Goal: Task Accomplishment & Management: Use online tool/utility

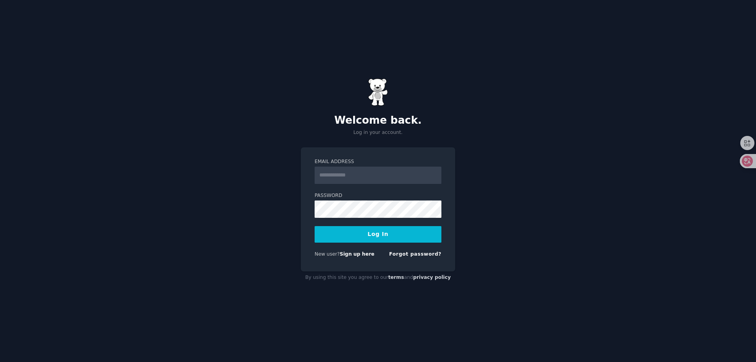
click at [338, 174] on input "Email Address" at bounding box center [378, 175] width 127 height 17
type input "**********"
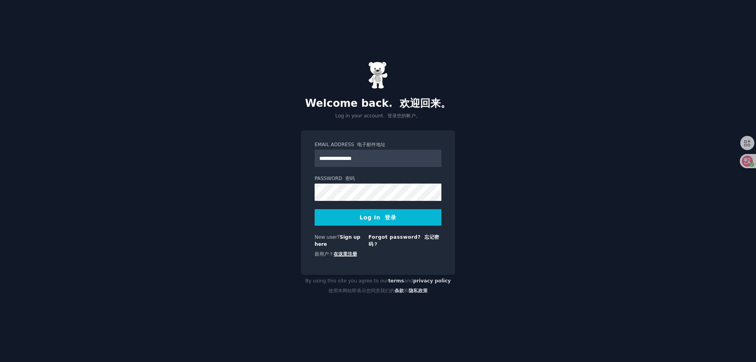
click at [349, 254] on link "在这里注册" at bounding box center [346, 254] width 24 height 6
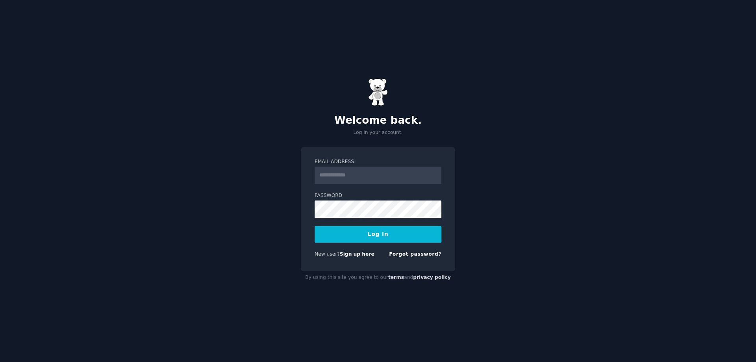
click at [347, 173] on input "Email Address" at bounding box center [378, 175] width 127 height 17
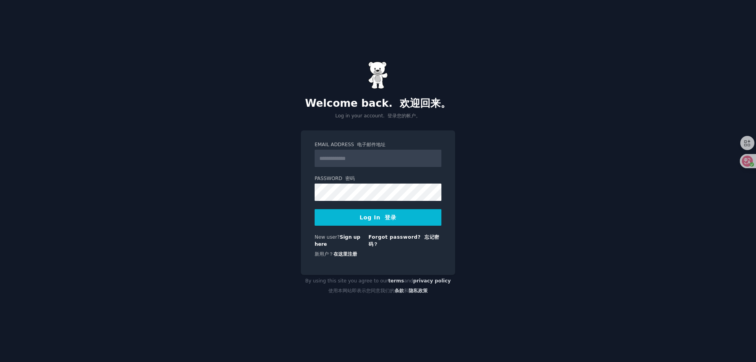
type input "**********"
click at [369, 215] on button "Log In 登录" at bounding box center [378, 217] width 127 height 17
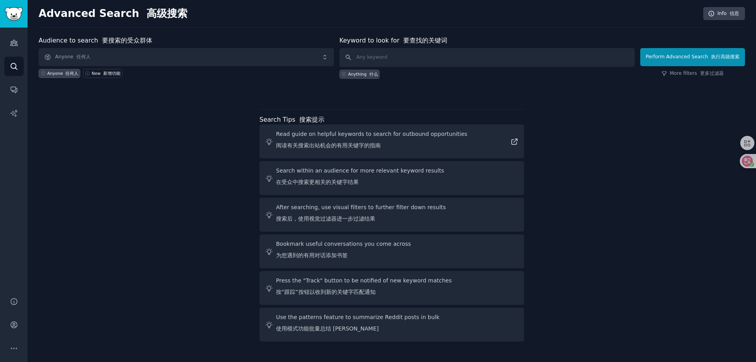
click at [558, 122] on div "Audience to search 要搜索的受众群体 Anyone 任何人 Anyone 任何人 New 新增功能 Keyword to look for …" at bounding box center [392, 190] width 707 height 309
click at [116, 57] on span "Anyone 任何人" at bounding box center [186, 57] width 295 height 18
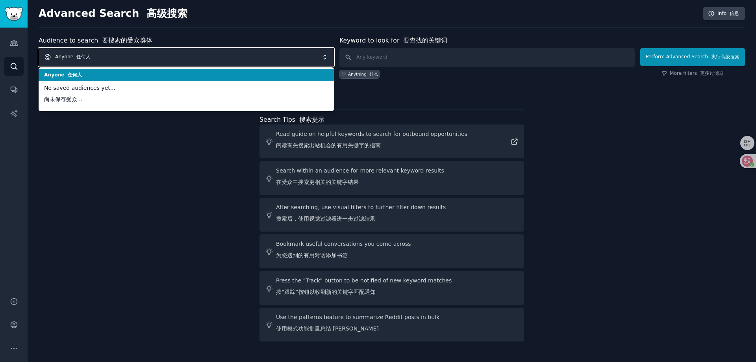
click at [116, 57] on span "Anyone 任何人" at bounding box center [186, 57] width 295 height 18
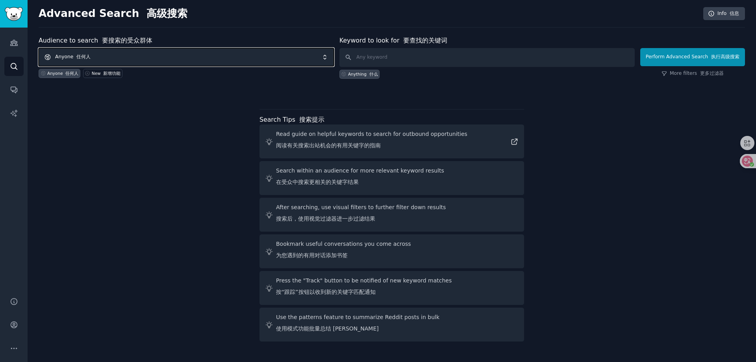
click at [88, 55] on font "任何人" at bounding box center [83, 57] width 14 height 6
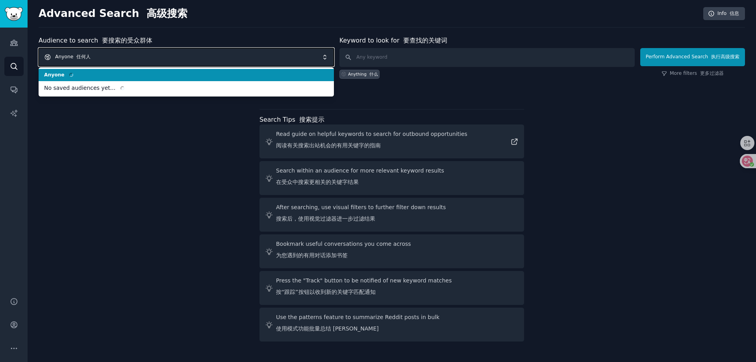
click at [63, 47] on div "Audience to search 要搜索的受众群体 Anyone 任何人 Anyone No saved audiences yet... Anyone …" at bounding box center [186, 57] width 295 height 43
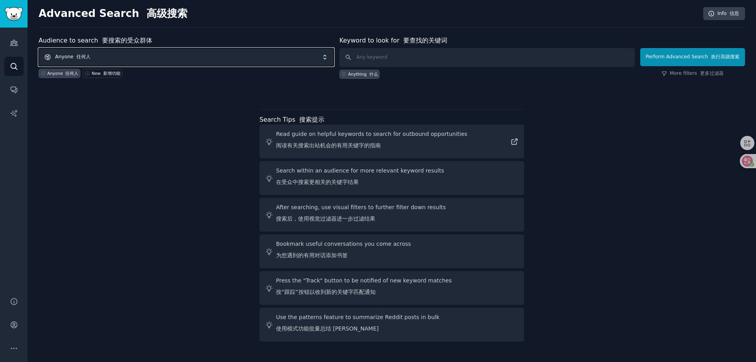
click at [52, 58] on span "Anyone 任何人" at bounding box center [186, 57] width 295 height 18
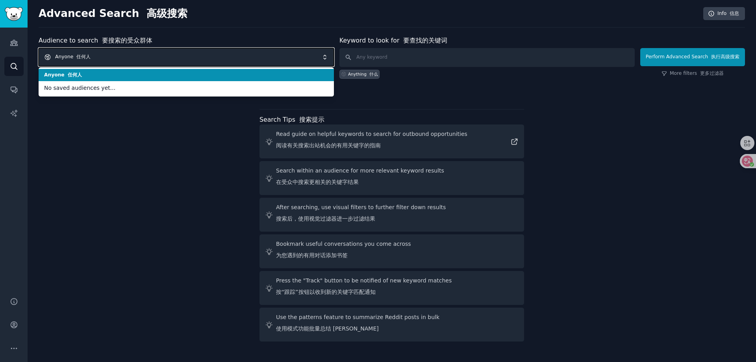
click at [58, 56] on span "Anyone 任何人" at bounding box center [186, 57] width 295 height 18
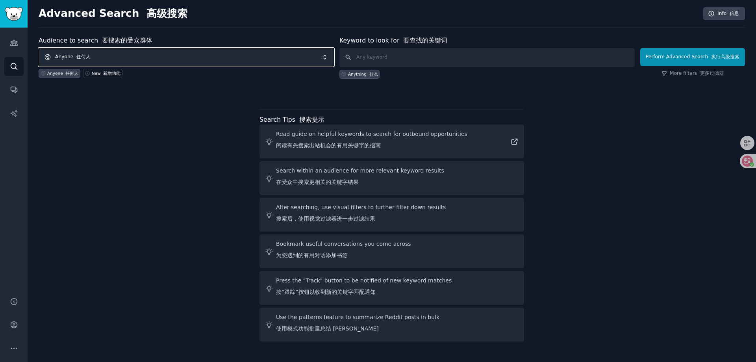
click at [58, 56] on span "Anyone 任何人" at bounding box center [186, 57] width 295 height 18
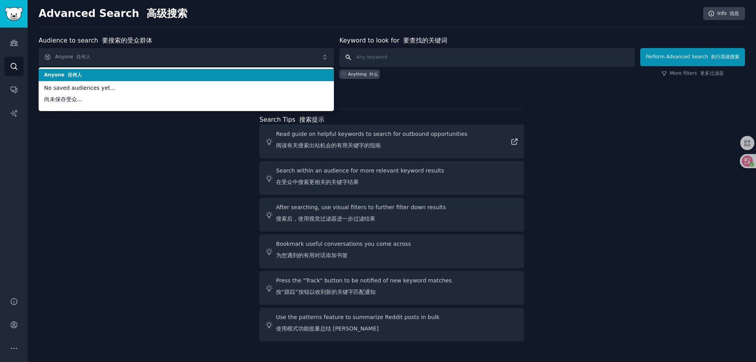
click at [367, 56] on input "text" at bounding box center [487, 57] width 295 height 19
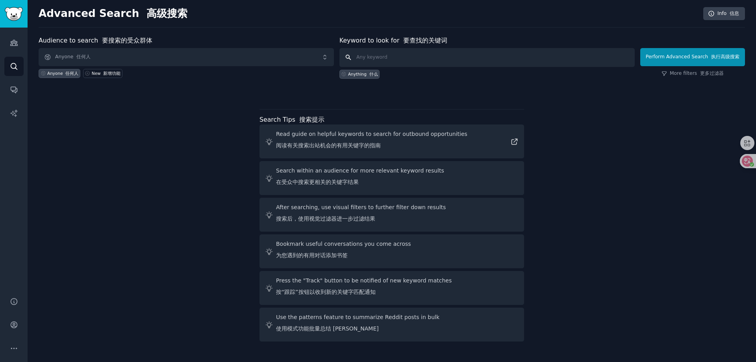
click at [377, 57] on input "text" at bounding box center [487, 57] width 295 height 19
type input "dropshipping"
click button "Perform Advanced Search 执行高级搜索" at bounding box center [693, 57] width 105 height 18
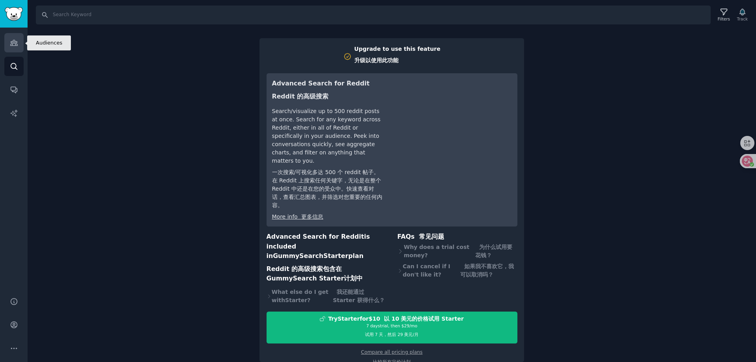
click at [13, 45] on icon "Sidebar" at bounding box center [14, 43] width 8 height 8
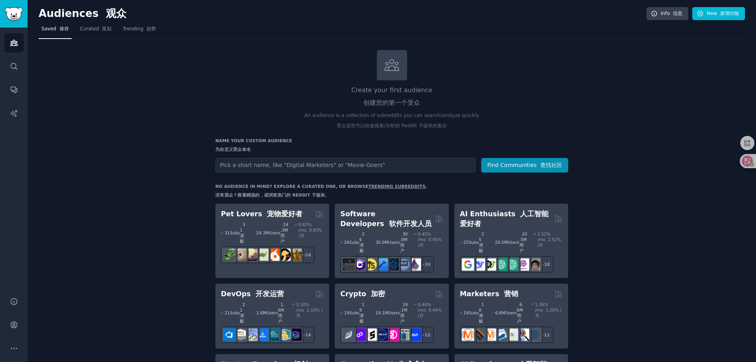
click at [343, 160] on input "text" at bounding box center [345, 165] width 260 height 15
type input "dropshipping"
click at [481, 158] on button "Find Communities 查找社区" at bounding box center [524, 165] width 87 height 15
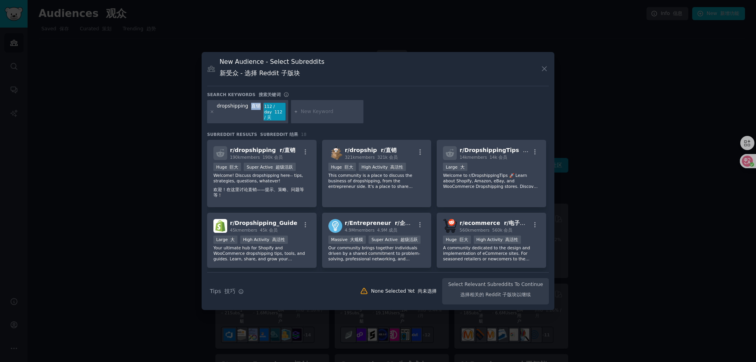
drag, startPoint x: 252, startPoint y: 104, endPoint x: 258, endPoint y: 106, distance: 6.5
click at [258, 106] on font "直销" at bounding box center [255, 106] width 9 height 6
click at [402, 108] on div "dropshipping 直销 112 / day 112 / 天" at bounding box center [378, 113] width 342 height 26
click at [401, 154] on div "r/ dropship r/直销 321k members 321k 会员" at bounding box center [377, 153] width 97 height 14
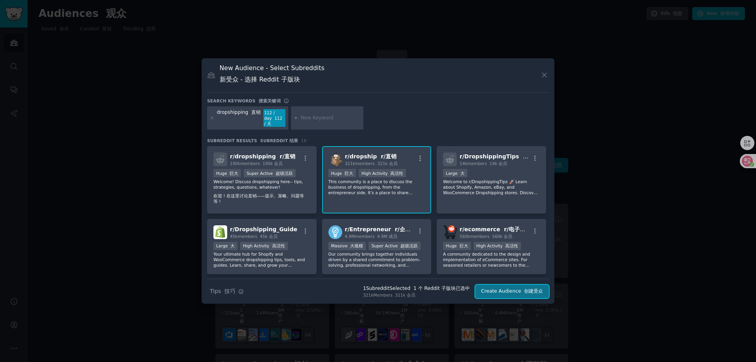
click at [518, 292] on button "Create Audience 创建受众" at bounding box center [512, 291] width 74 height 13
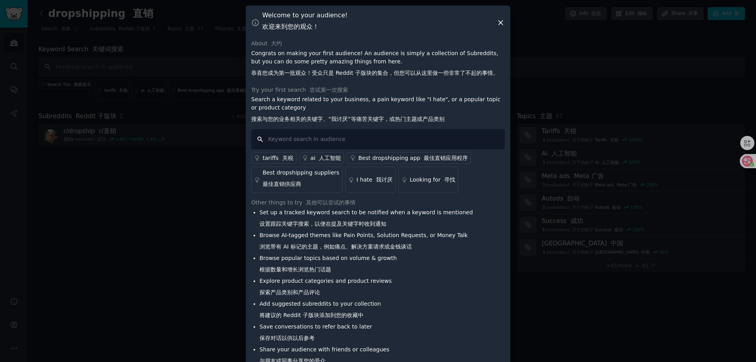
click at [343, 141] on input "text" at bounding box center [378, 139] width 254 height 20
type input "shopify"
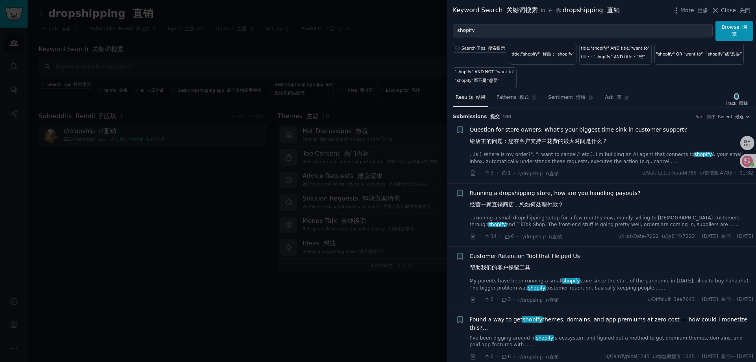
click at [505, 192] on span "Running a dropshipping store, how are you handling payouts? 经营一家直销商店，您如何处理付款？" at bounding box center [555, 200] width 171 height 23
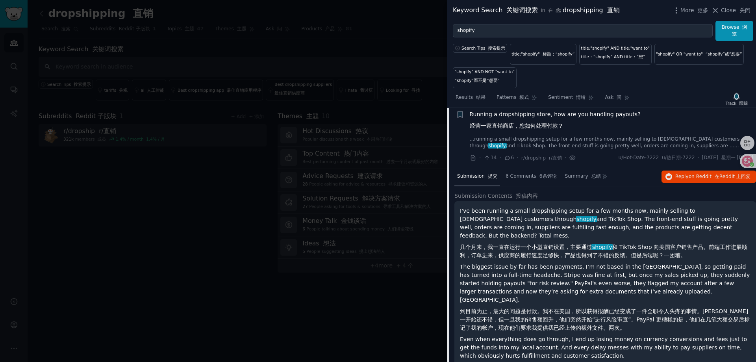
scroll to position [39, 0]
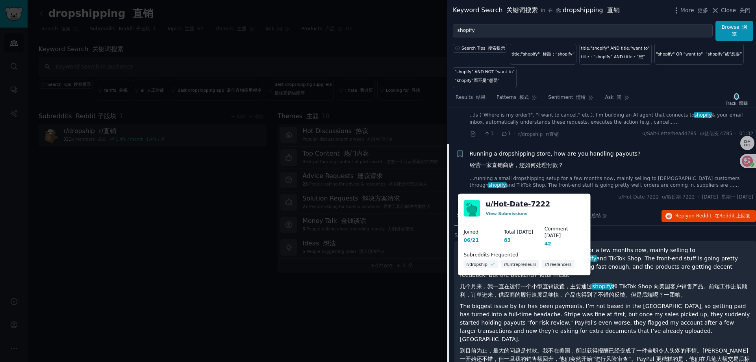
click at [511, 206] on link "u/ Hot-Date-7222" at bounding box center [518, 204] width 65 height 10
